Goal: Check status: Check status

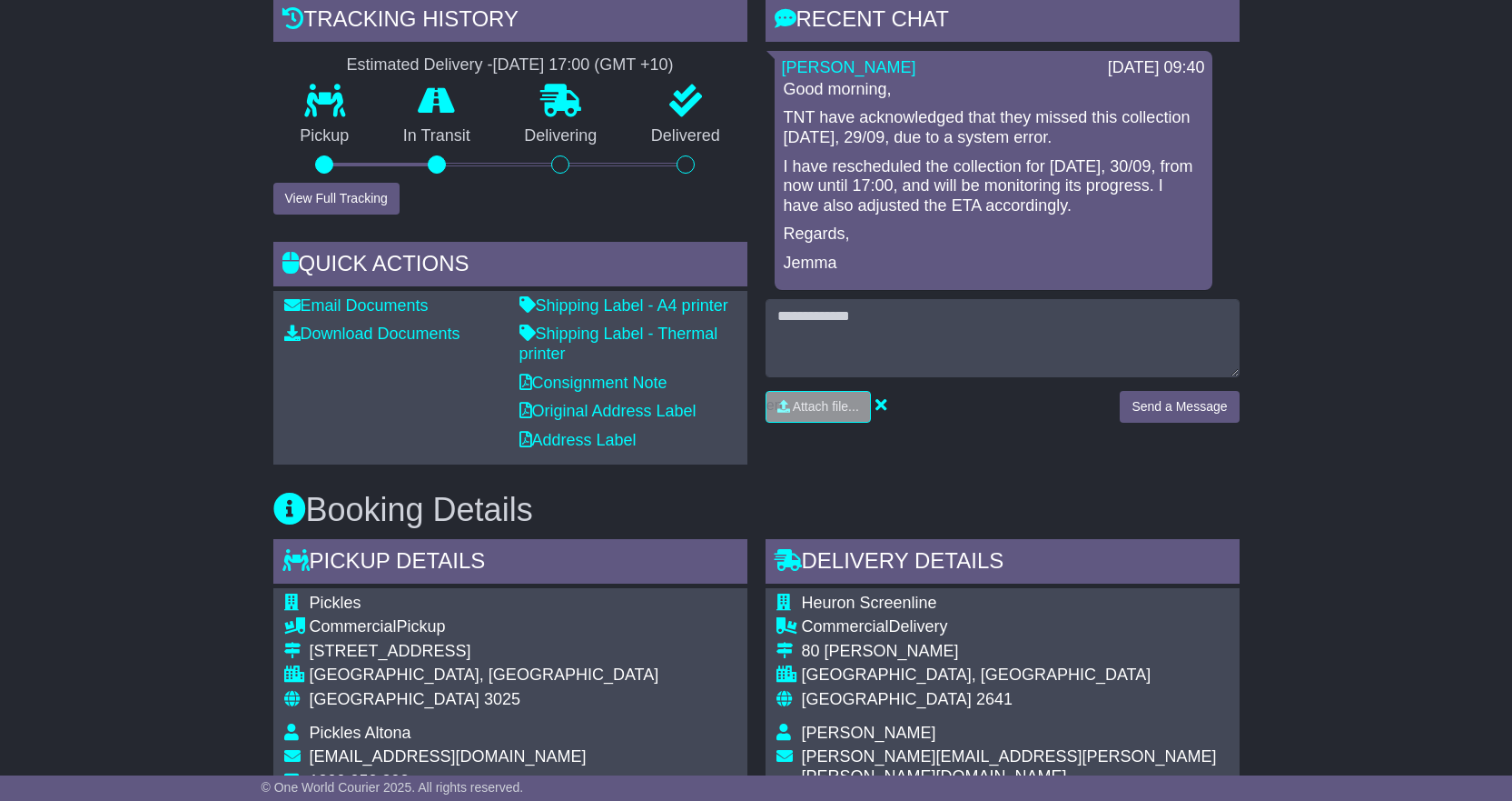
scroll to position [456, 0]
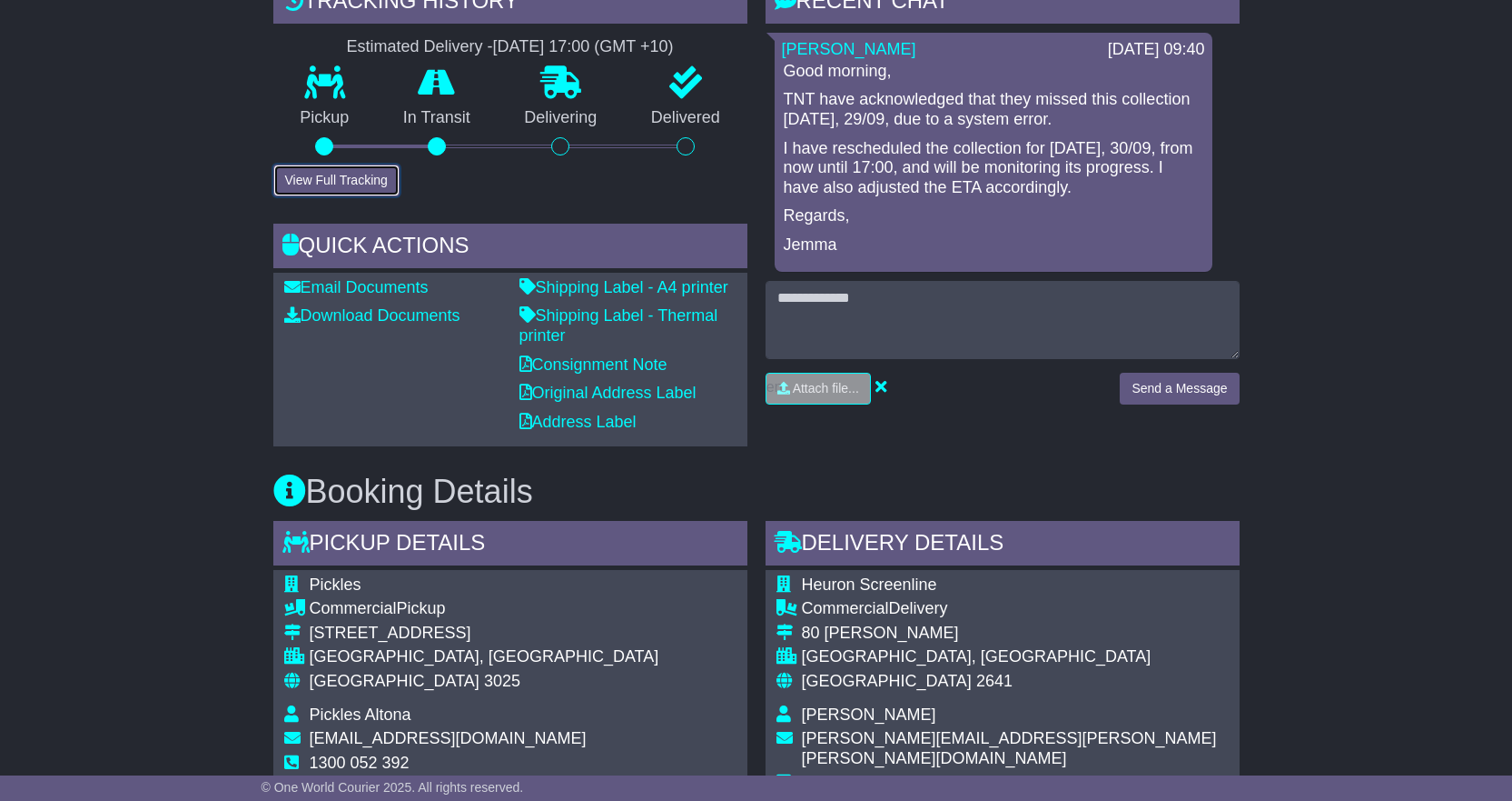
click at [358, 168] on button "View Full Tracking" at bounding box center [336, 181] width 126 height 32
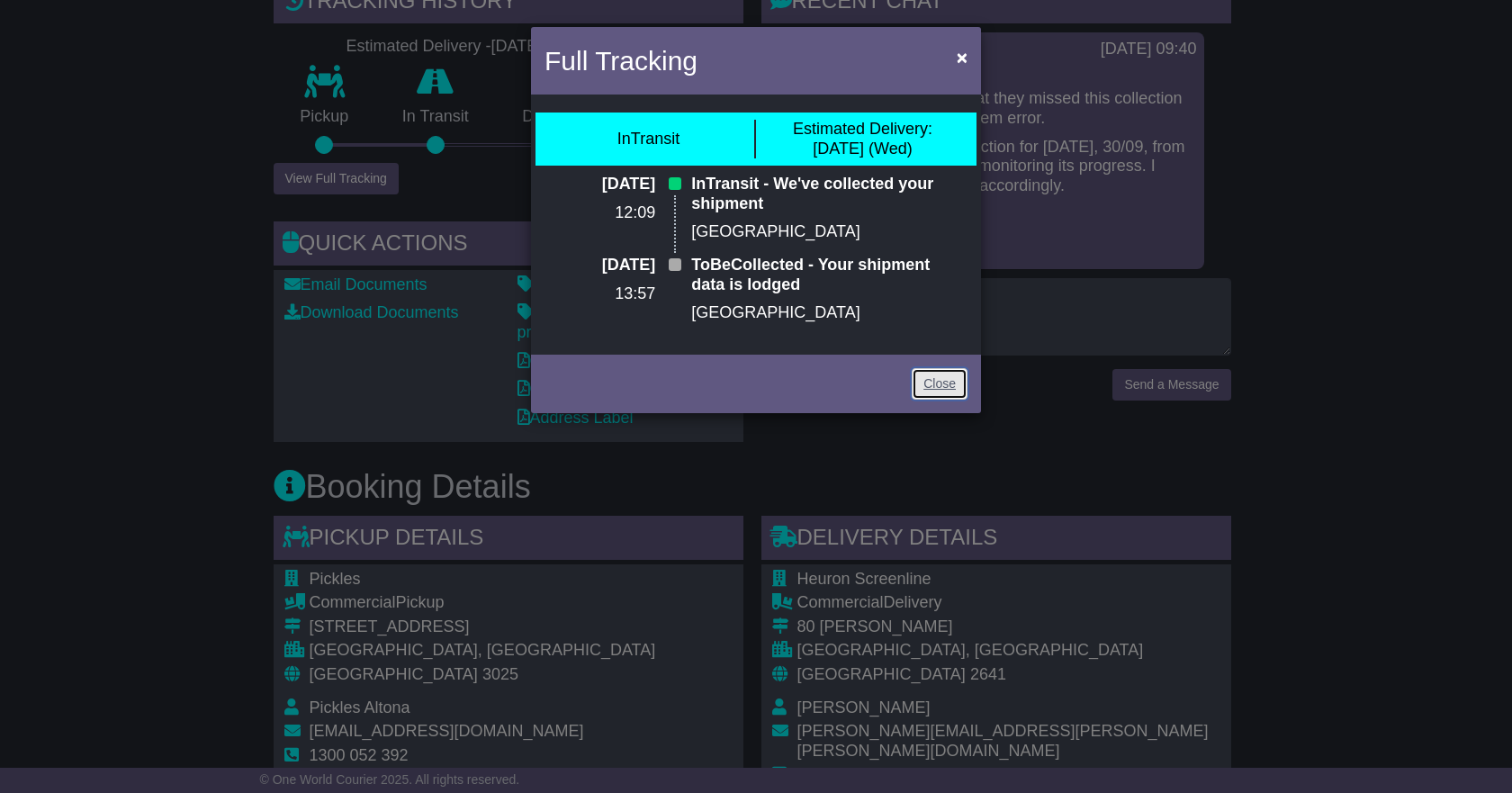
click at [933, 383] on link "Close" at bounding box center [939, 384] width 55 height 32
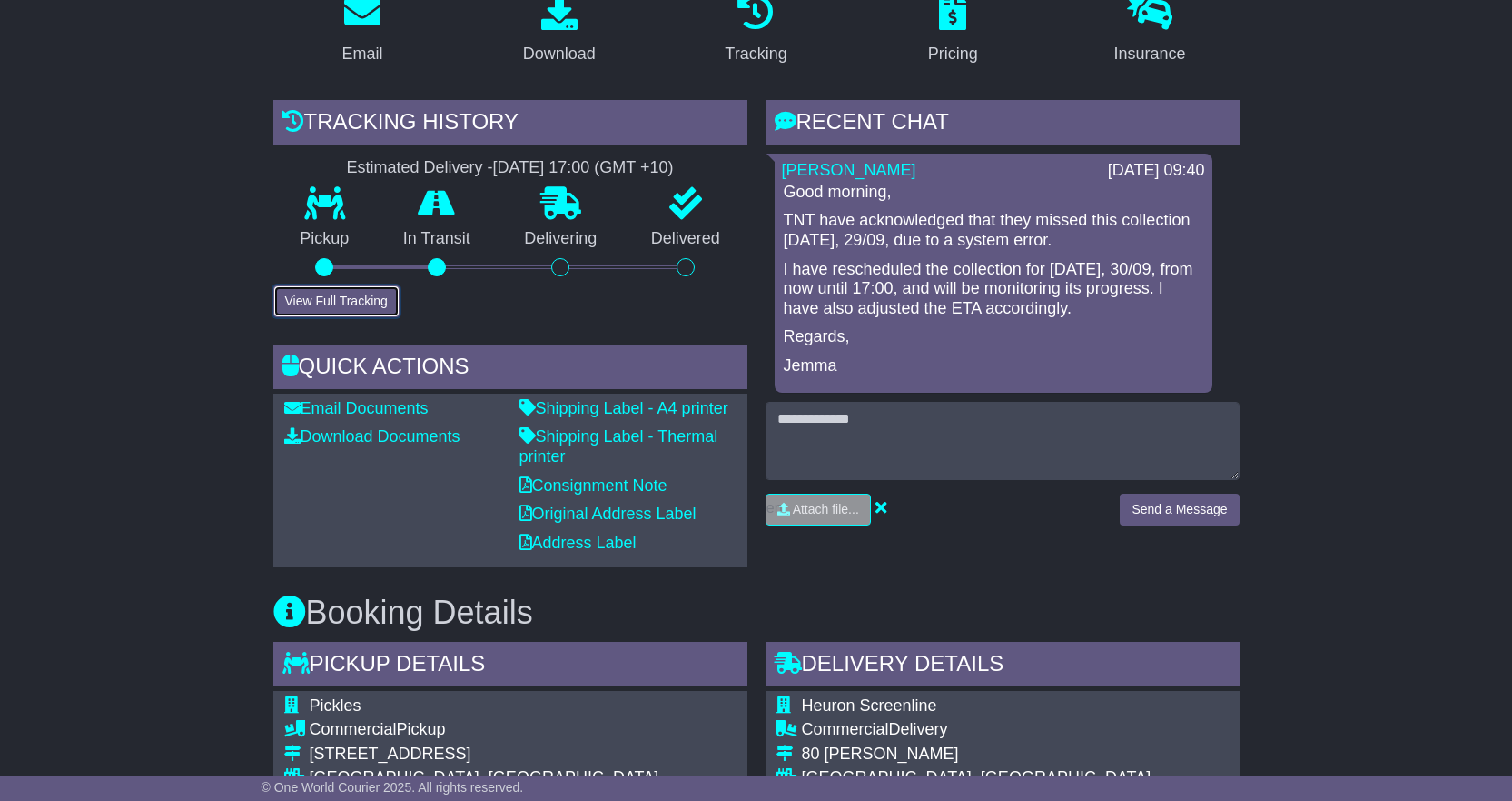
scroll to position [275, 0]
